Goal: Task Accomplishment & Management: Complete application form

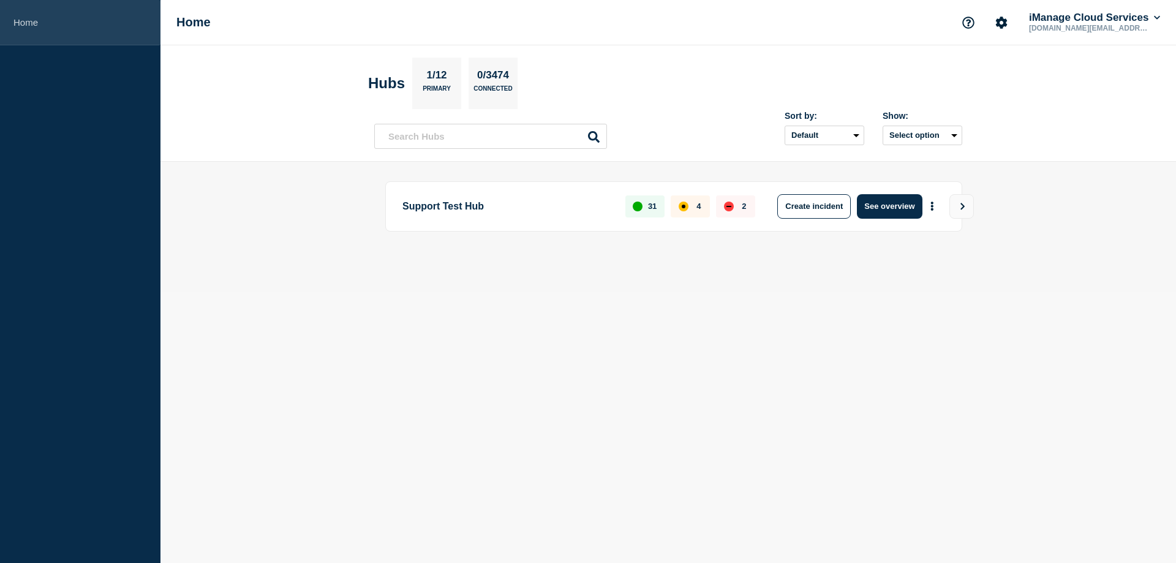
click at [32, 26] on link "Home" at bounding box center [80, 22] width 160 height 45
click at [1160, 18] on button "iManage Cloud Services" at bounding box center [1095, 18] width 136 height 12
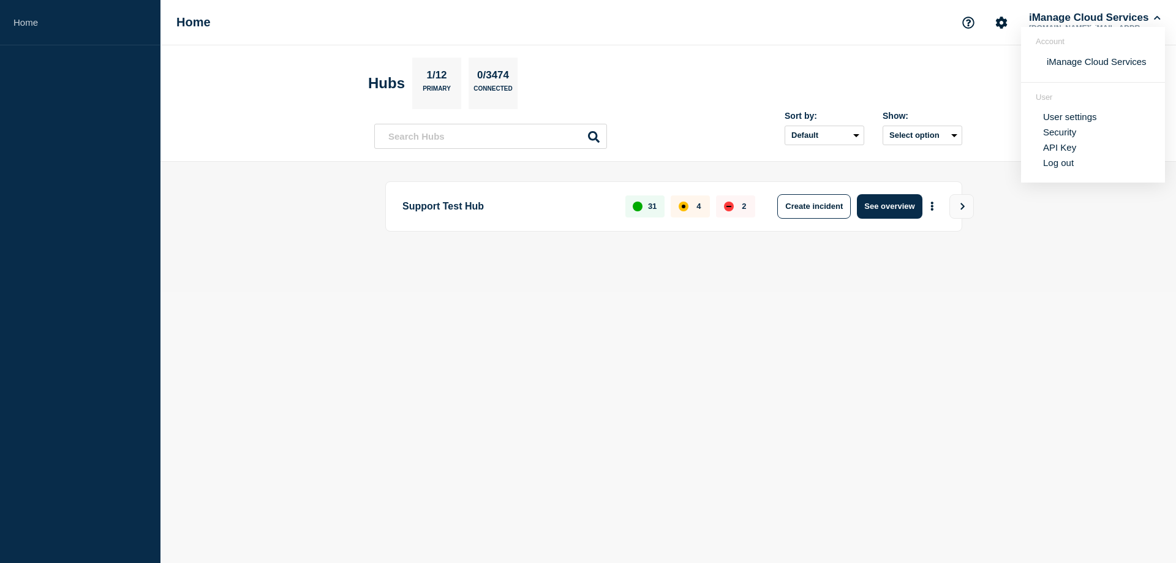
click at [813, 64] on section "Hubs 1/12 Primary 0/3474 Connected" at bounding box center [668, 83] width 600 height 51
click at [965, 209] on icon "View" at bounding box center [963, 206] width 8 height 7
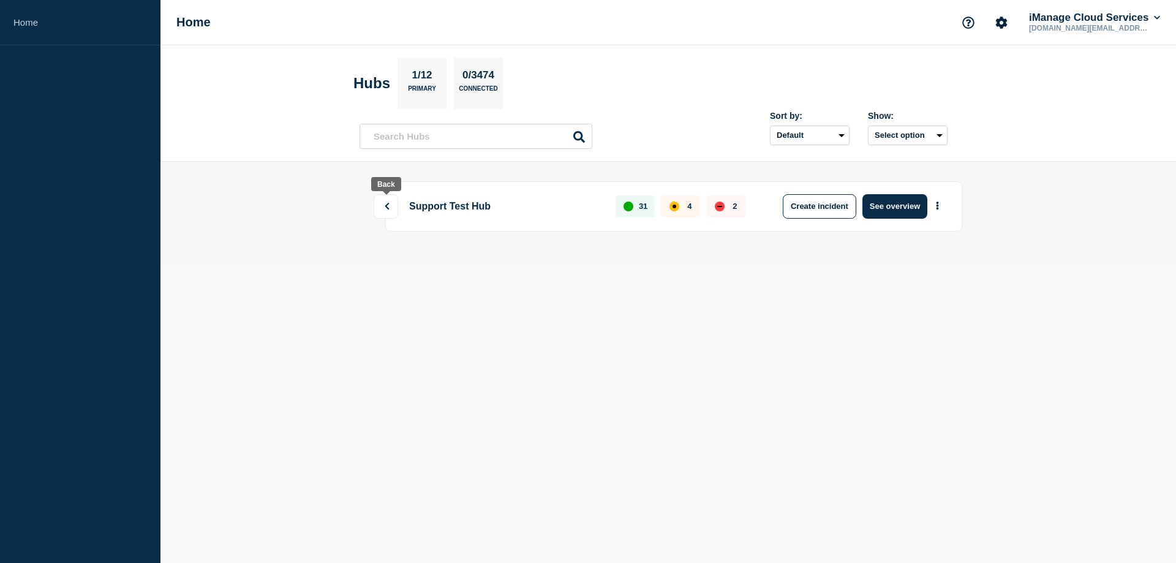
click at [387, 210] on button at bounding box center [386, 206] width 25 height 25
click at [834, 136] on select "Default Last added Last updated Most active A-Z" at bounding box center [810, 136] width 80 height 20
click at [933, 132] on button "Select option" at bounding box center [908, 136] width 80 height 20
click at [938, 132] on button "Select option All Open incidents Hubs" at bounding box center [908, 136] width 80 height 20
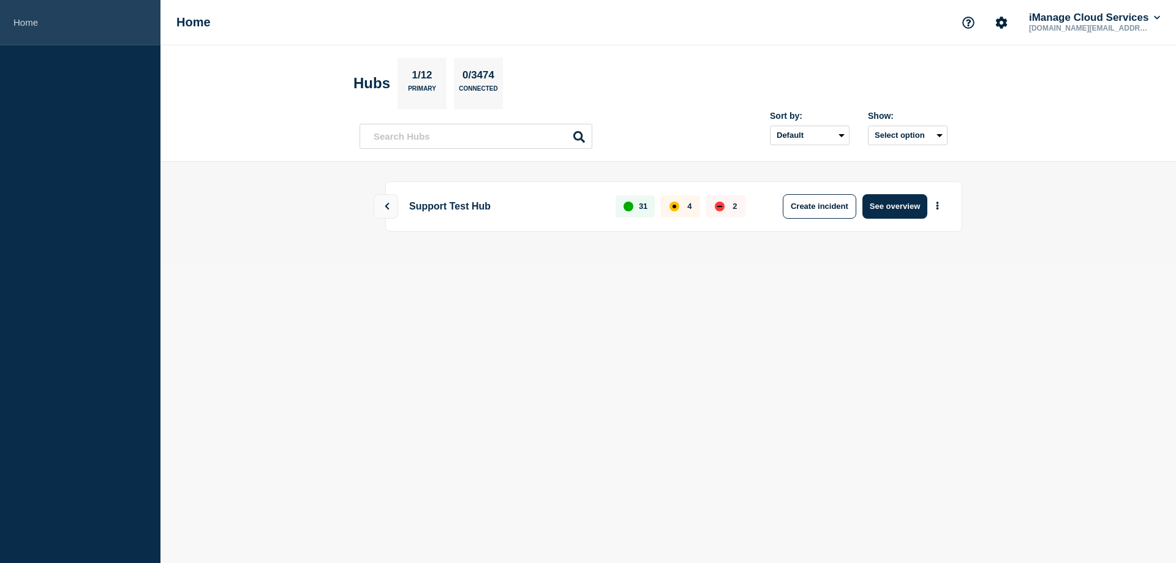
click at [28, 26] on link "Home" at bounding box center [80, 22] width 160 height 45
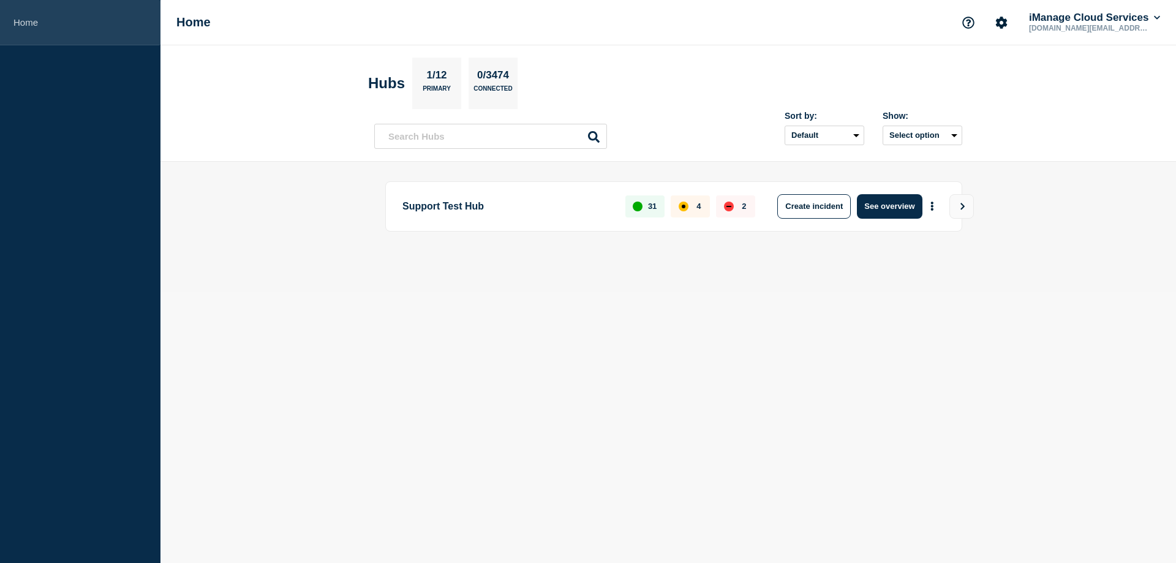
click at [70, 20] on link "Home" at bounding box center [80, 22] width 160 height 45
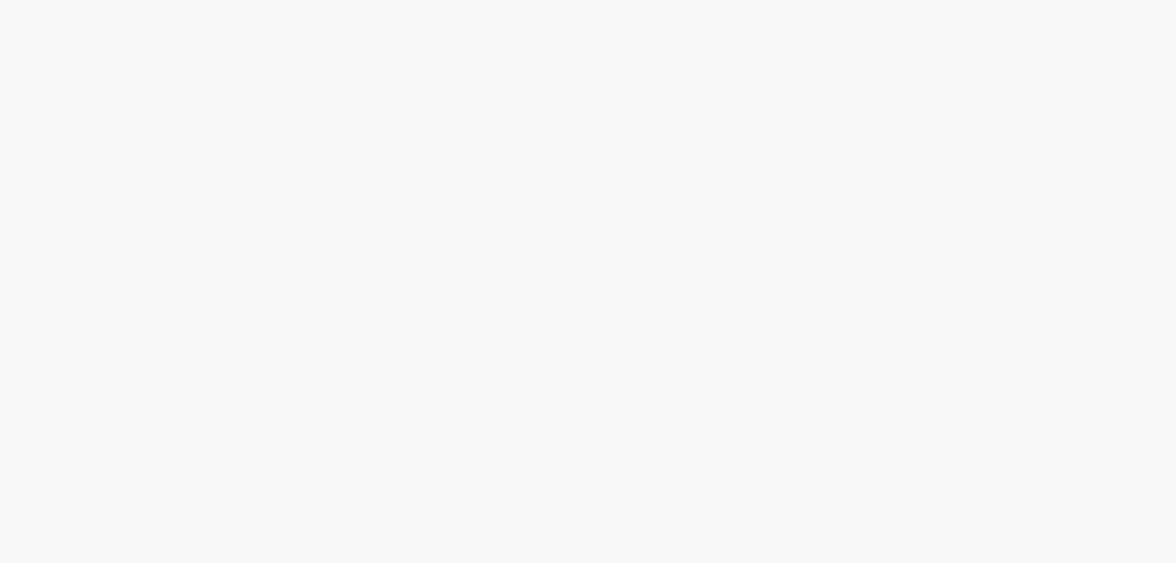
click at [892, 122] on body at bounding box center [588, 281] width 1176 height 563
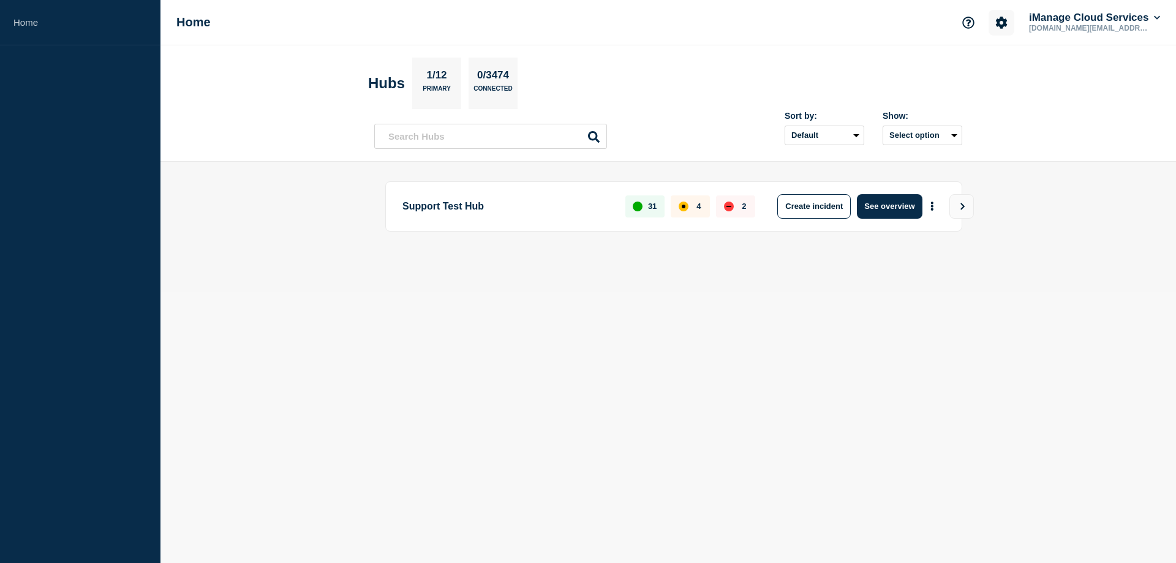
click at [997, 25] on icon "Account settings" at bounding box center [1002, 23] width 12 height 12
click at [956, 23] on button "Support" at bounding box center [969, 23] width 26 height 26
click at [1104, 21] on button "iManage Cloud Services" at bounding box center [1095, 18] width 136 height 12
click at [850, 60] on section "Hubs 1/12 Primary 0/3474 Connected" at bounding box center [668, 83] width 600 height 51
click at [821, 211] on button "Create incident" at bounding box center [814, 206] width 74 height 25
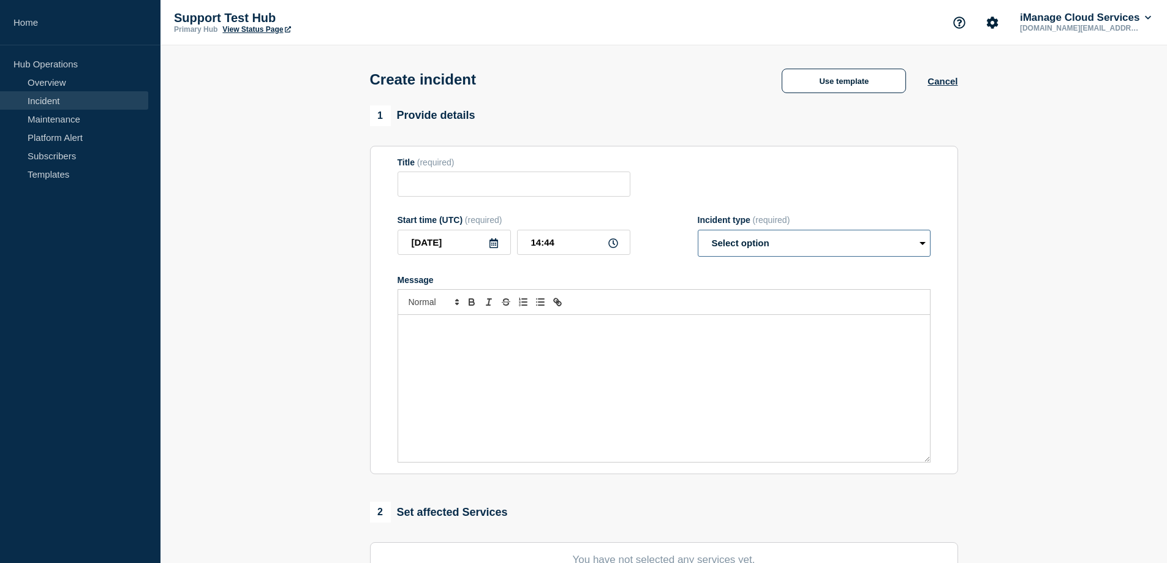
click at [844, 241] on select "Select option Investigating Identified Monitoring" at bounding box center [814, 243] width 233 height 27
select select "identified"
click at [698, 232] on select "Select option Investigating Identified Monitoring" at bounding box center [814, 243] width 233 height 27
click at [819, 84] on button "Use template" at bounding box center [844, 81] width 124 height 25
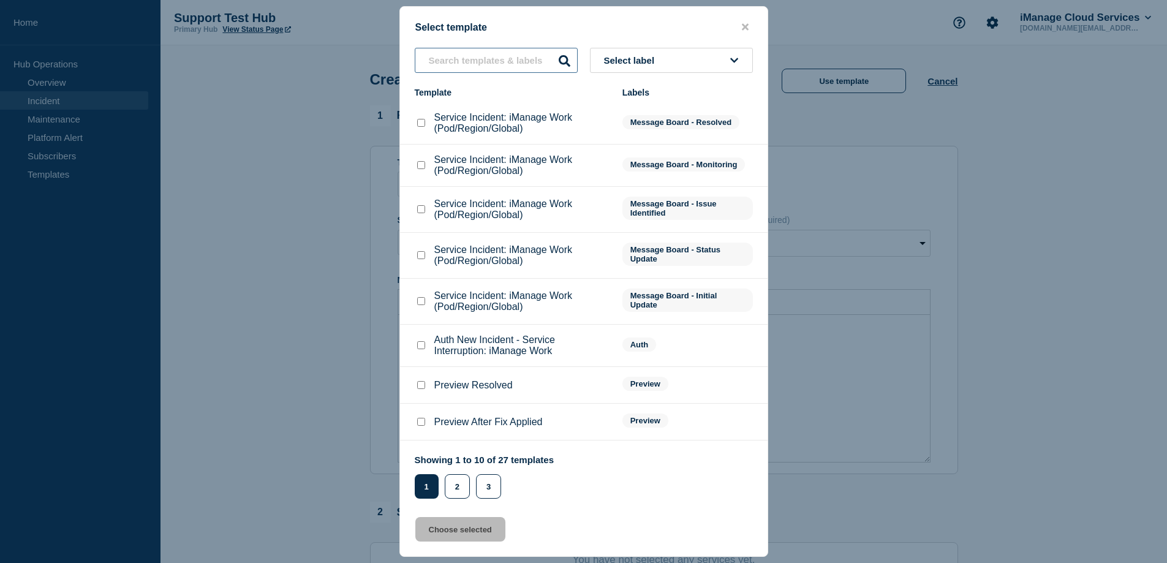
click at [507, 262] on div "Select label Template Labels Service Incident: iManage Work (Pod/Region/Global)…" at bounding box center [584, 273] width 368 height 451
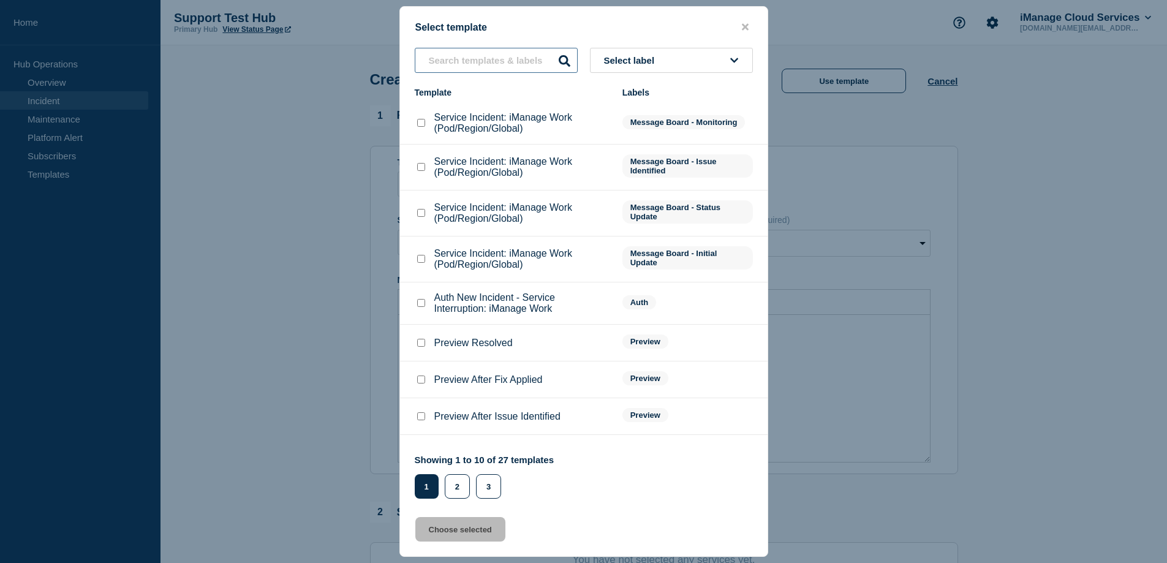
scroll to position [69, 0]
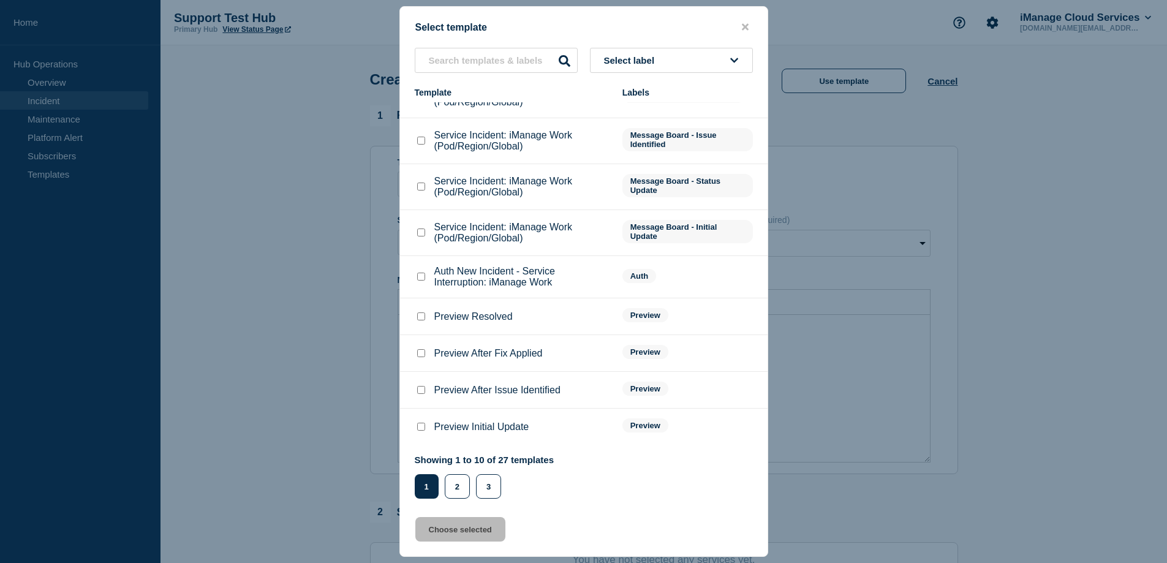
click at [423, 391] on input "Preview After Issue Identified checkbox" at bounding box center [421, 390] width 8 height 8
checkbox input "true"
click at [454, 531] on button "Choose selected" at bounding box center [460, 529] width 90 height 25
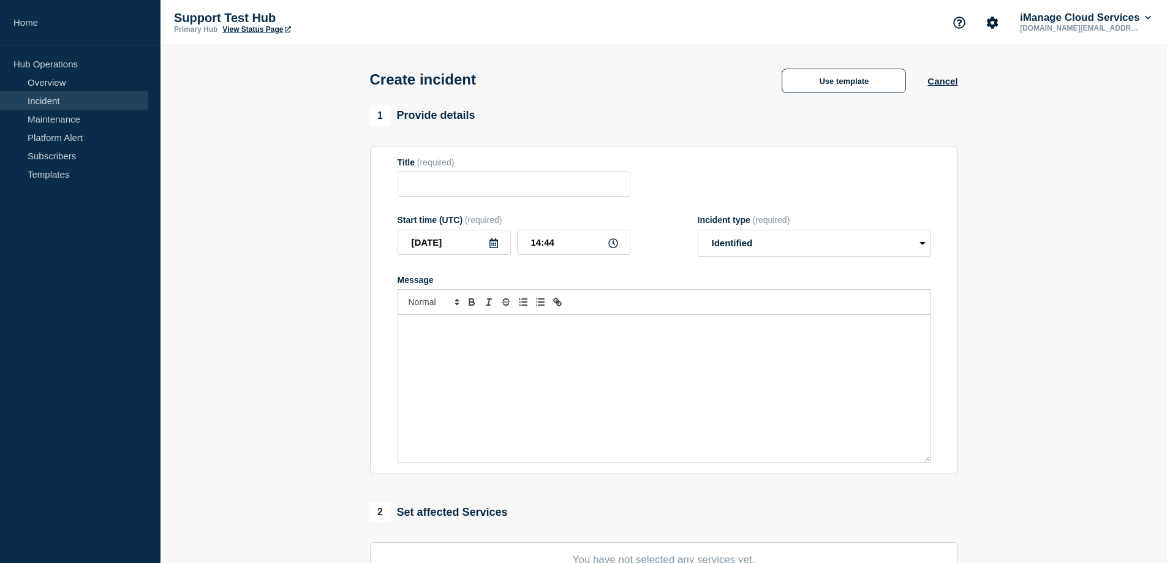
type input "Preview After Issue Identified"
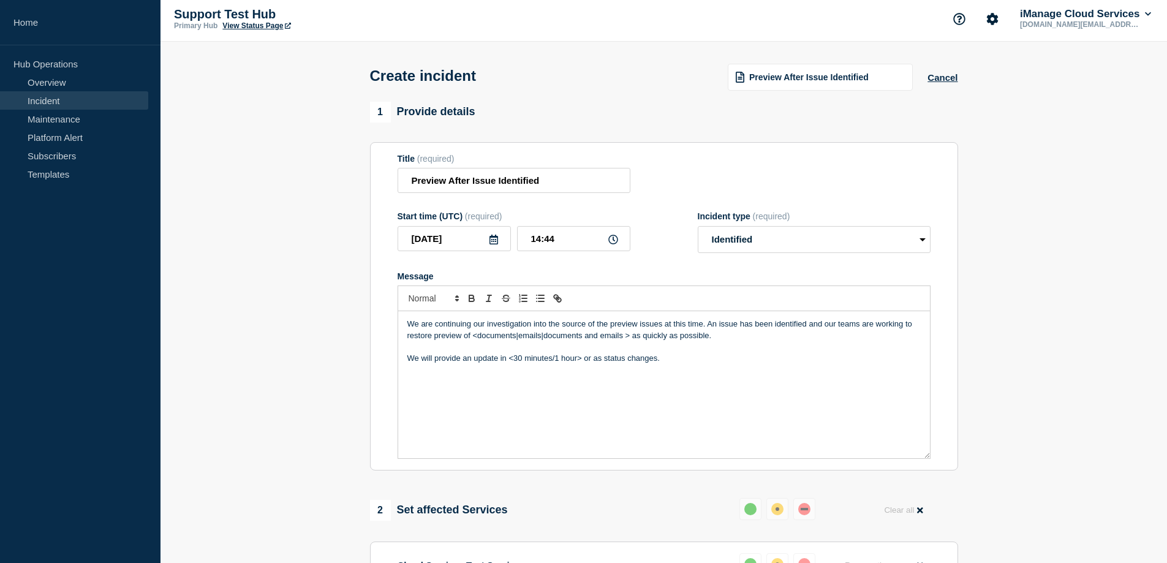
scroll to position [0, 0]
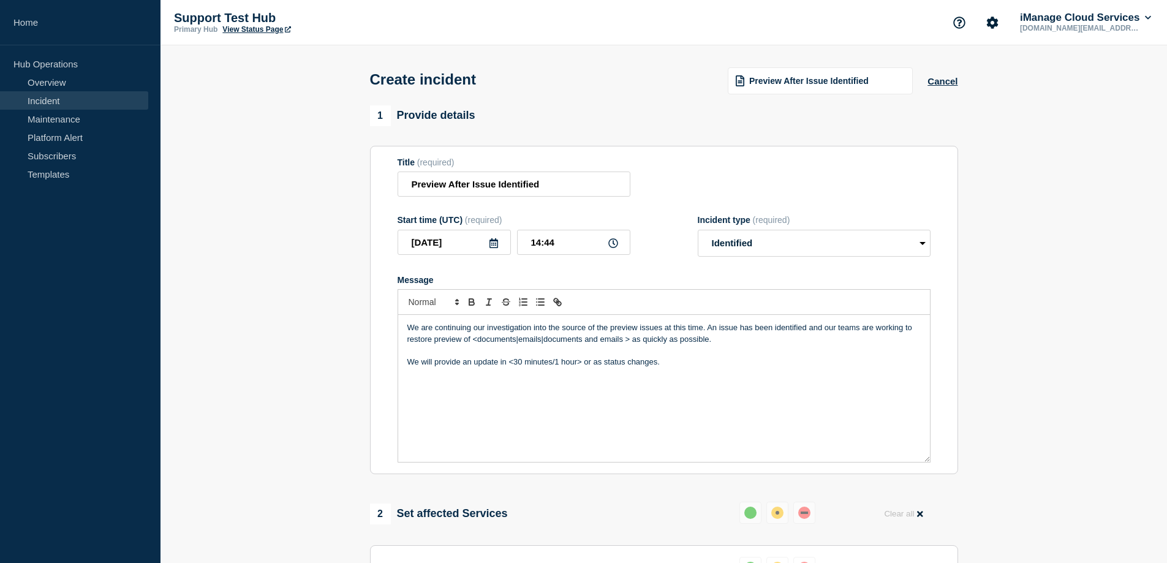
click at [297, 100] on header "Create incident Preview After Issue Identified Cancel" at bounding box center [663, 75] width 1006 height 60
click at [937, 83] on button "Cancel" at bounding box center [942, 81] width 30 height 10
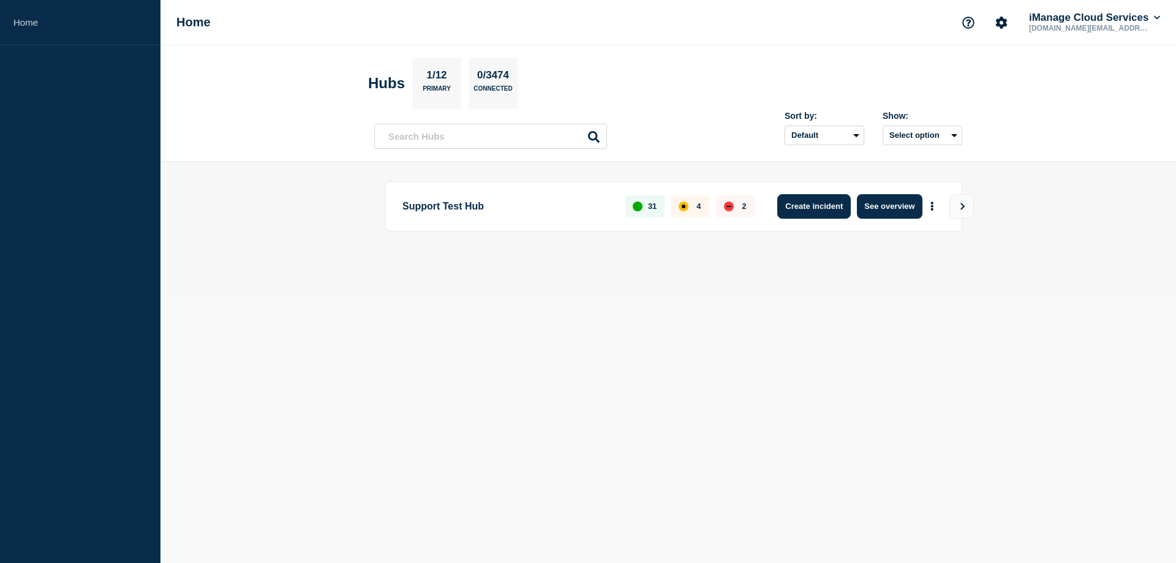
click at [817, 211] on button "Create incident" at bounding box center [814, 206] width 74 height 25
click at [810, 205] on button "Create incident" at bounding box center [814, 206] width 74 height 25
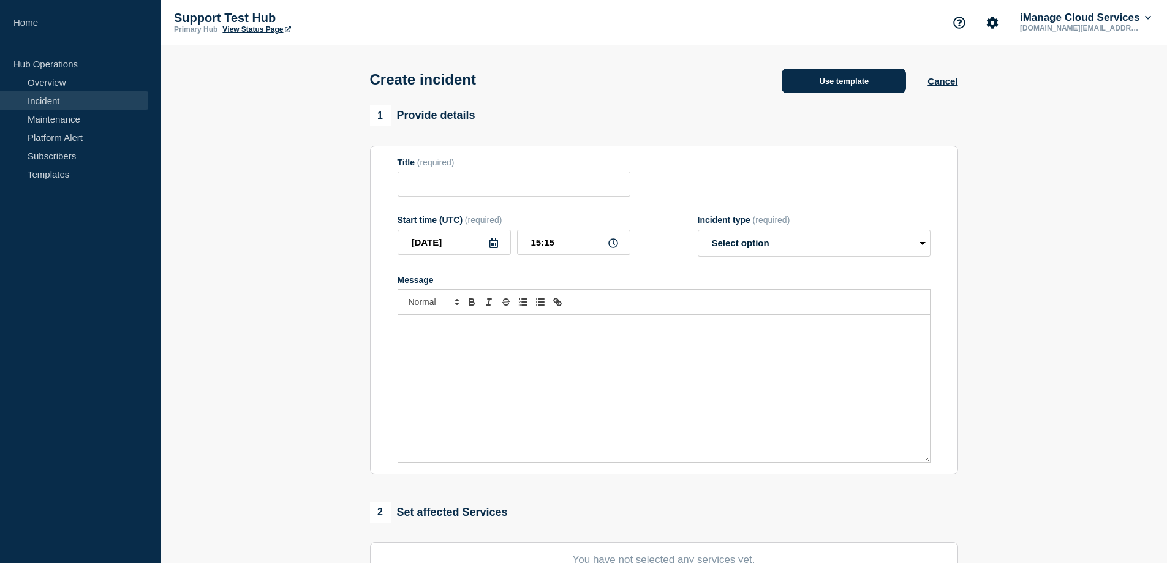
click at [836, 83] on button "Use template" at bounding box center [844, 81] width 124 height 25
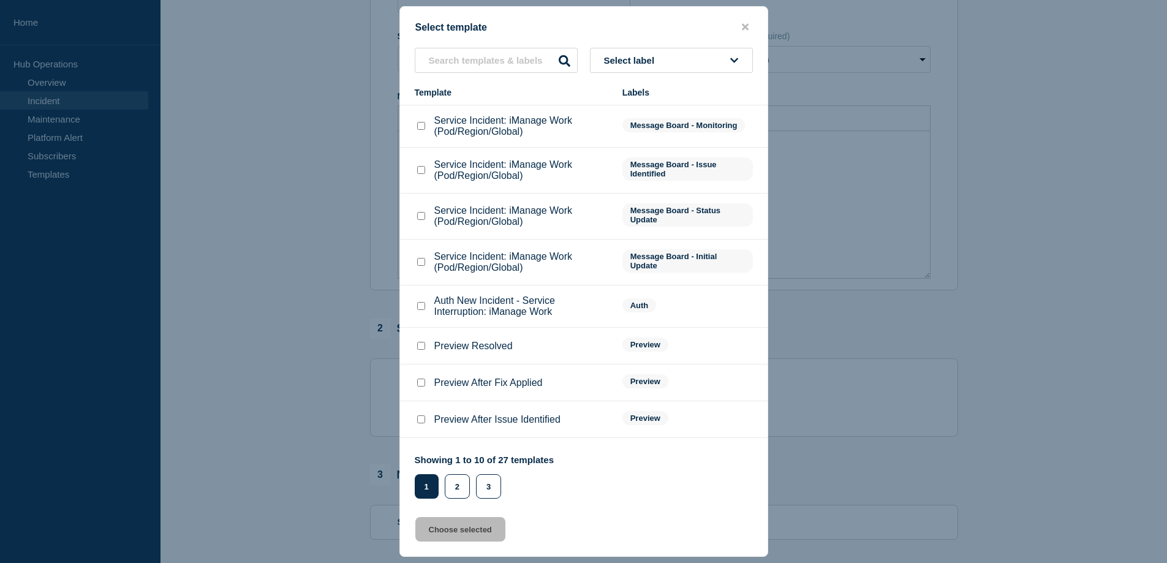
scroll to position [69, 0]
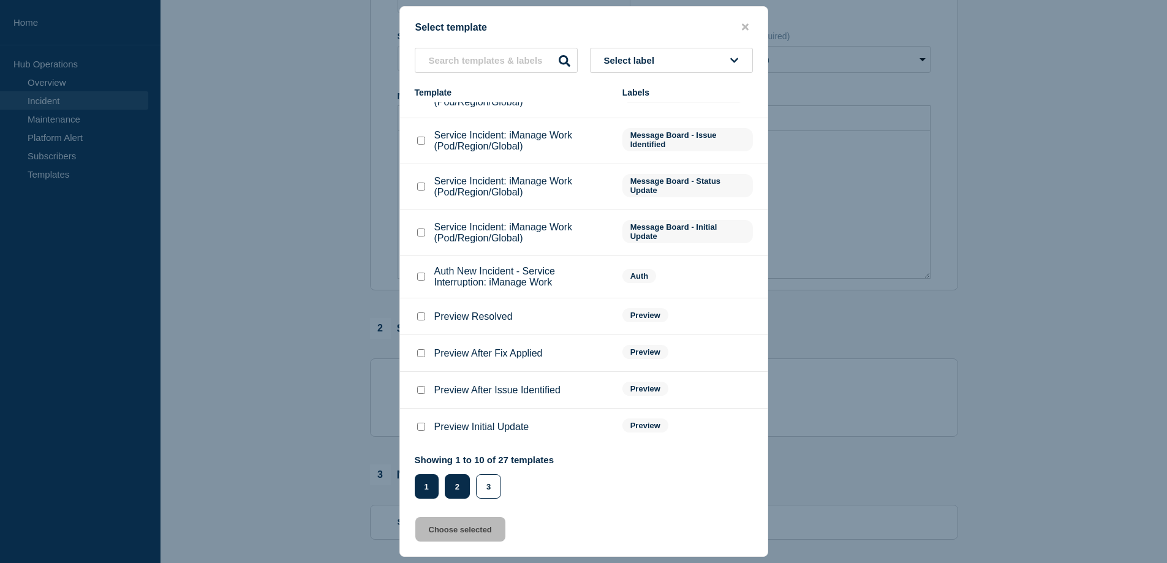
click at [456, 491] on button "2" at bounding box center [457, 486] width 25 height 25
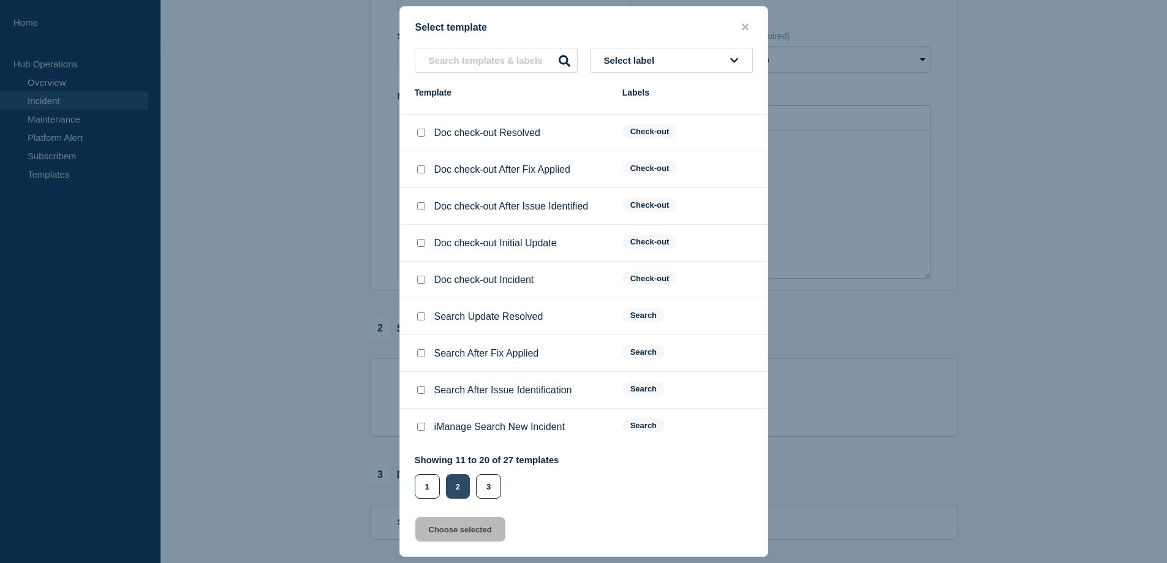
click at [458, 485] on button "2" at bounding box center [458, 486] width 24 height 25
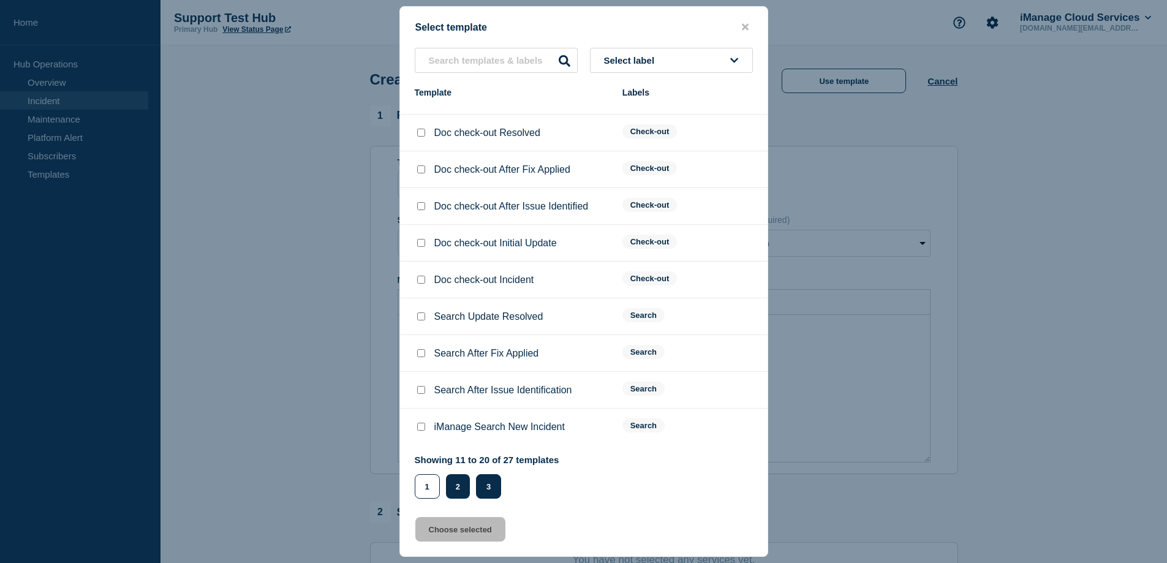
click at [476, 481] on button "3" at bounding box center [488, 486] width 25 height 25
click at [489, 486] on button "3" at bounding box center [488, 486] width 25 height 25
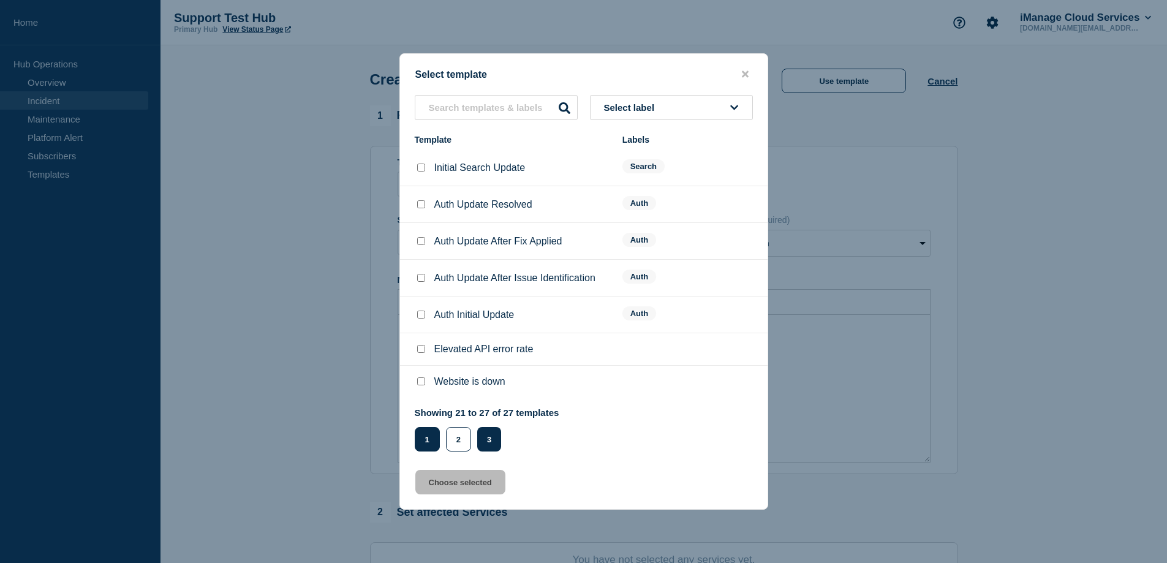
click at [426, 440] on button "1" at bounding box center [427, 439] width 25 height 25
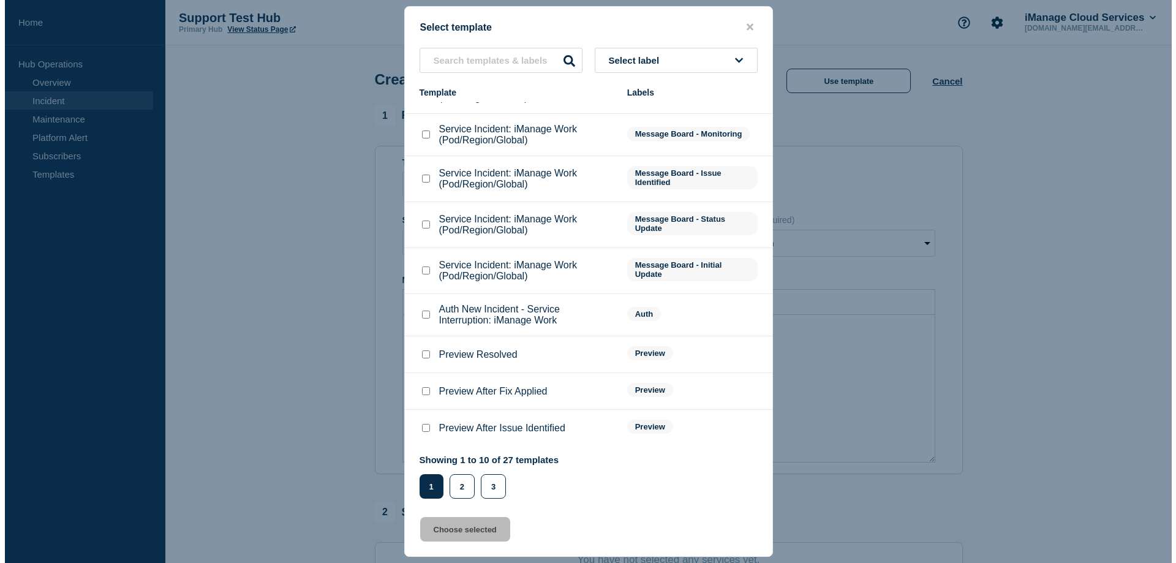
scroll to position [69, 0]
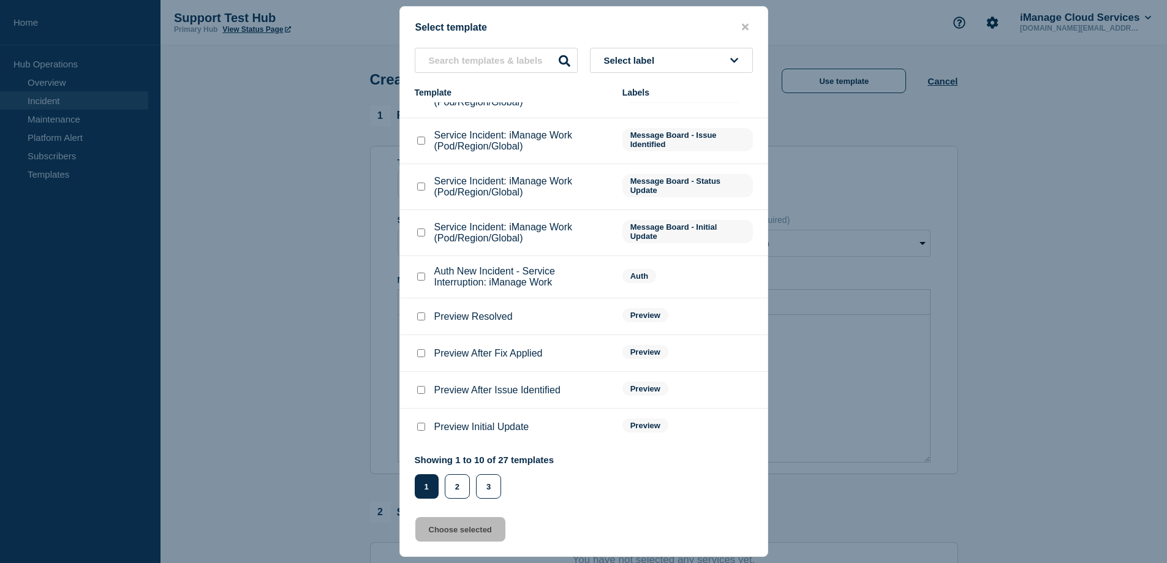
click at [421, 394] on input "Preview After Issue Identified checkbox" at bounding box center [421, 390] width 8 height 8
checkbox input "true"
click at [450, 534] on button "Choose selected" at bounding box center [460, 529] width 90 height 25
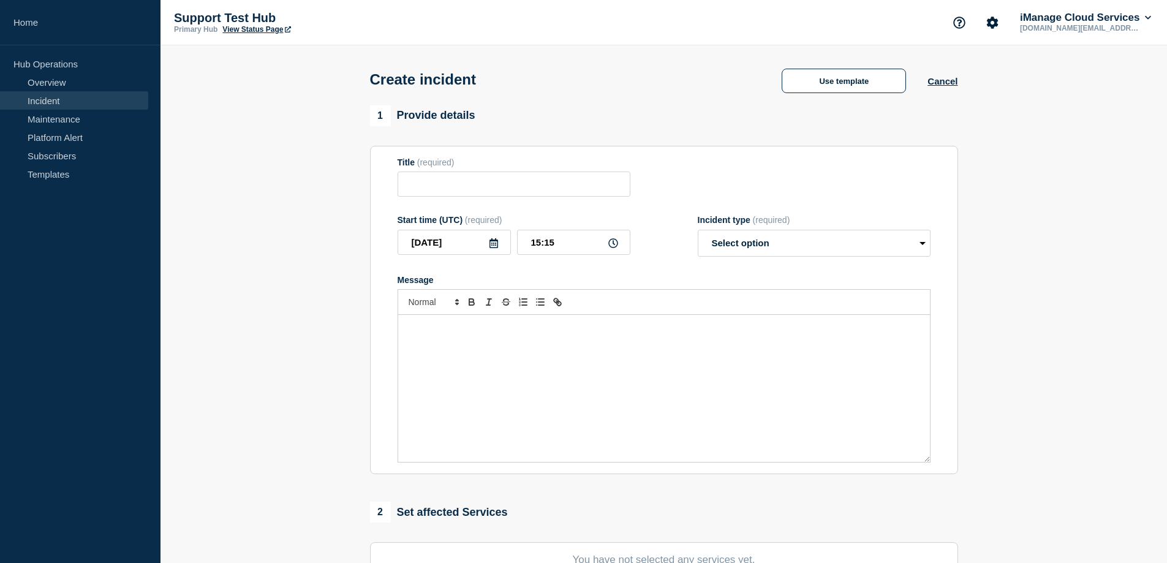
type input "Preview After Issue Identified"
select select "identified"
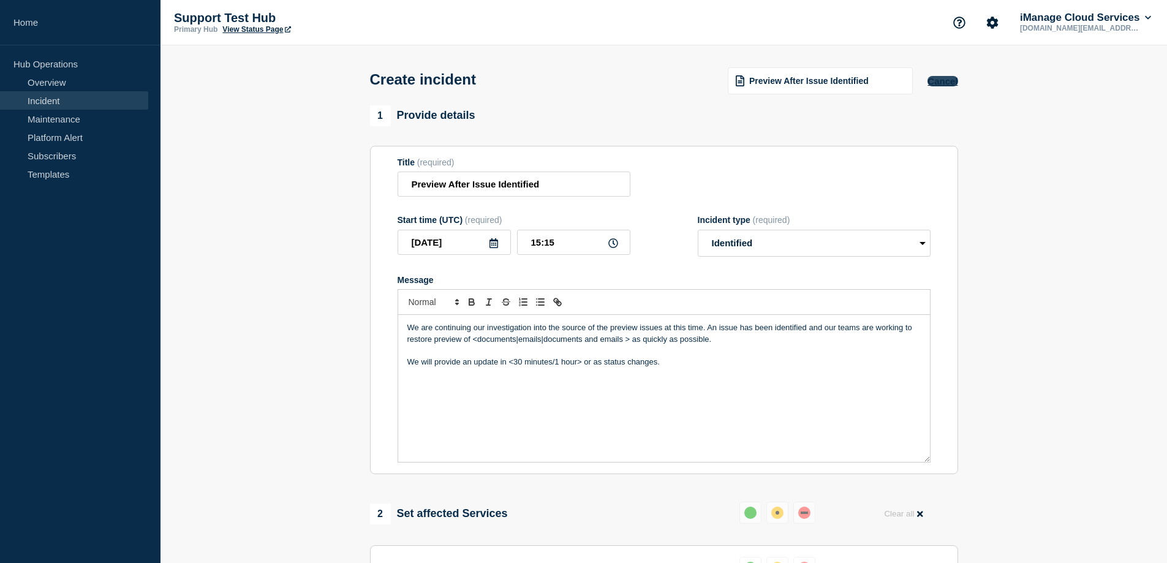
click at [940, 83] on button "Cancel" at bounding box center [942, 81] width 30 height 10
